Goal: Find specific fact: Find specific fact

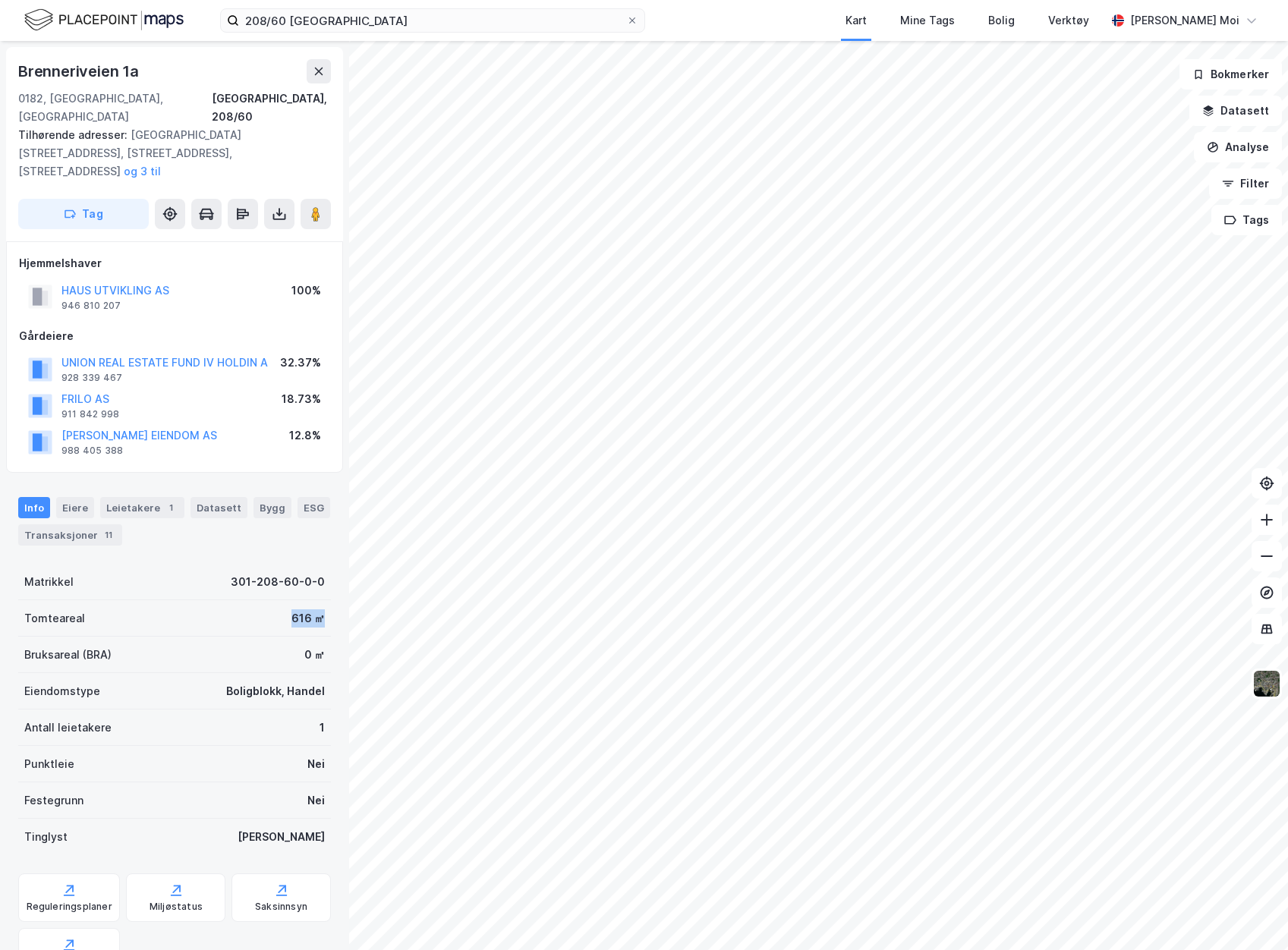
drag, startPoint x: 284, startPoint y: 577, endPoint x: 314, endPoint y: 581, distance: 30.3
click at [314, 600] on div "Tomteareal 616 ㎡" at bounding box center [175, 618] width 313 height 37
copy div "616 ㎡"
